Goal: Task Accomplishment & Management: Manage account settings

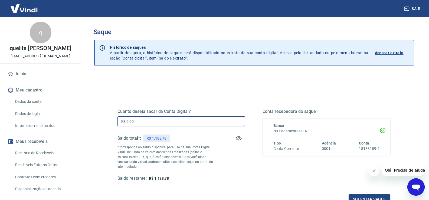
click at [155, 120] on input "R$ 0,00" at bounding box center [181, 121] width 128 height 10
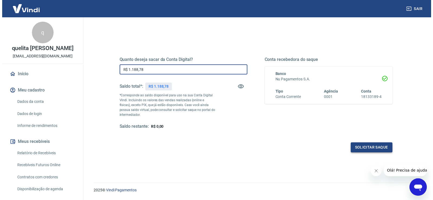
scroll to position [54, 0]
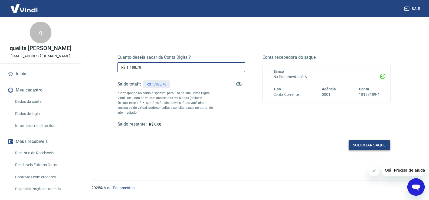
type input "R$ 1.188,78"
click at [368, 142] on button "Solicitar saque" at bounding box center [370, 145] width 42 height 10
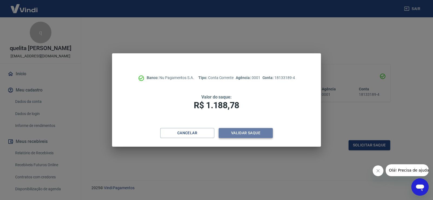
click at [231, 129] on button "Validar saque" at bounding box center [246, 133] width 54 height 10
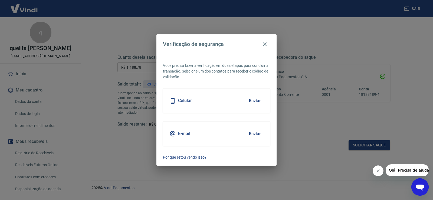
click at [254, 133] on button "Enviar" at bounding box center [255, 133] width 18 height 11
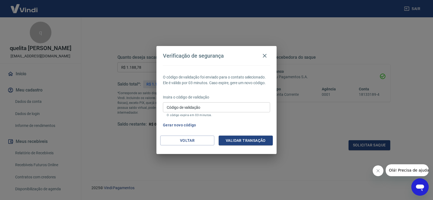
click at [205, 108] on input "Código de validação" at bounding box center [216, 107] width 107 height 10
type input "501051"
click at [260, 140] on button "Validar transação" at bounding box center [246, 141] width 54 height 10
